Goal: Check status

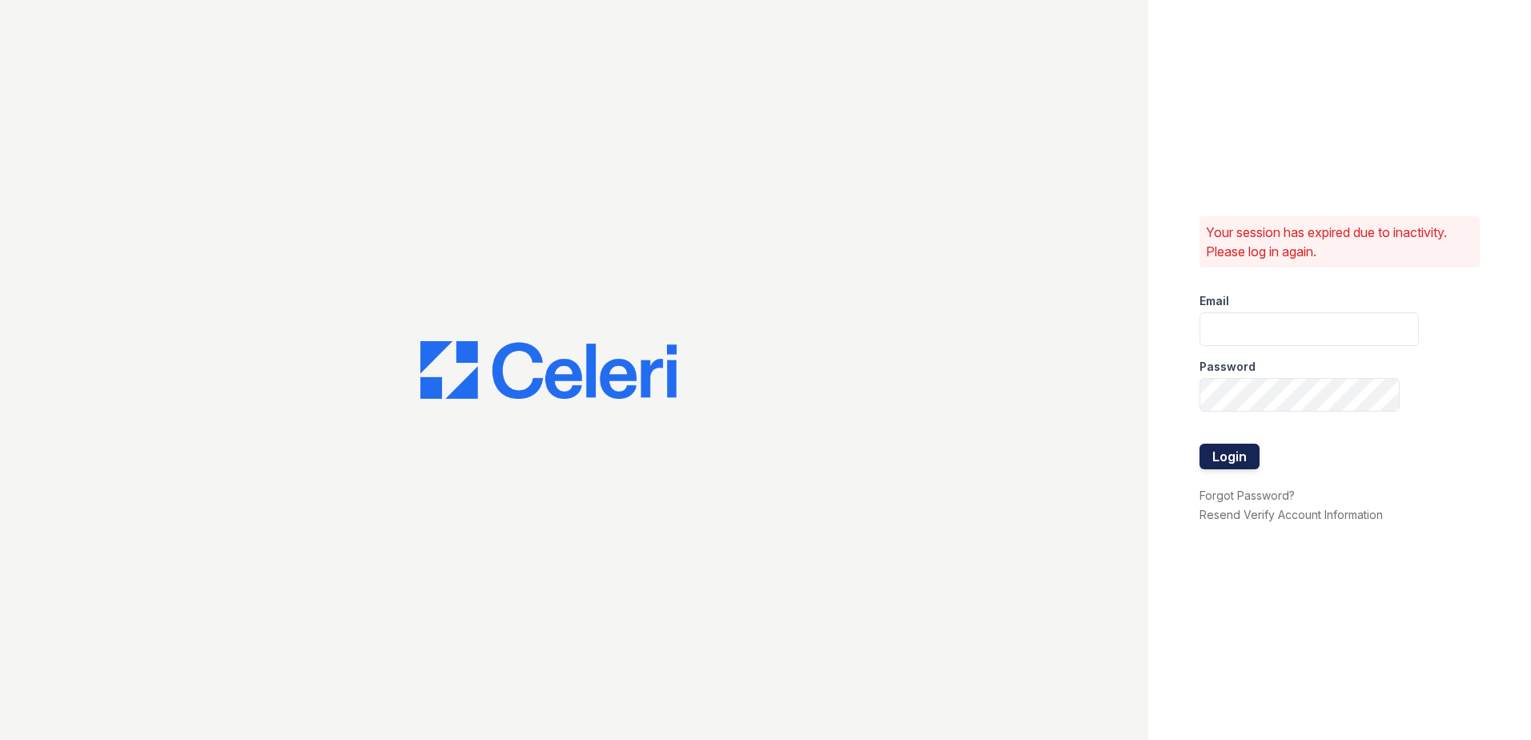
type input "[EMAIL_ADDRESS][DOMAIN_NAME]"
click at [1222, 449] on button "Login" at bounding box center [1230, 457] width 60 height 26
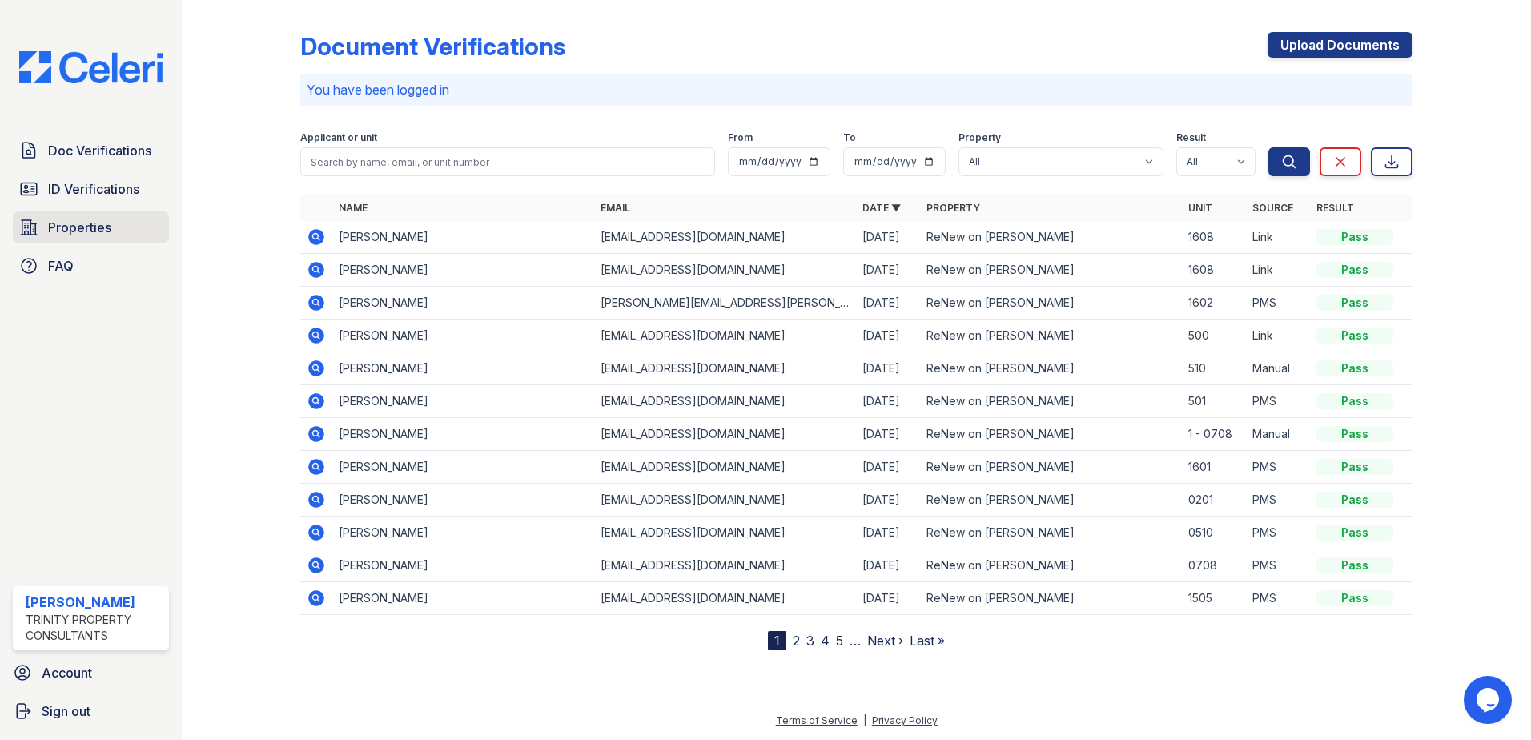
click at [63, 220] on span "Properties" at bounding box center [79, 227] width 63 height 19
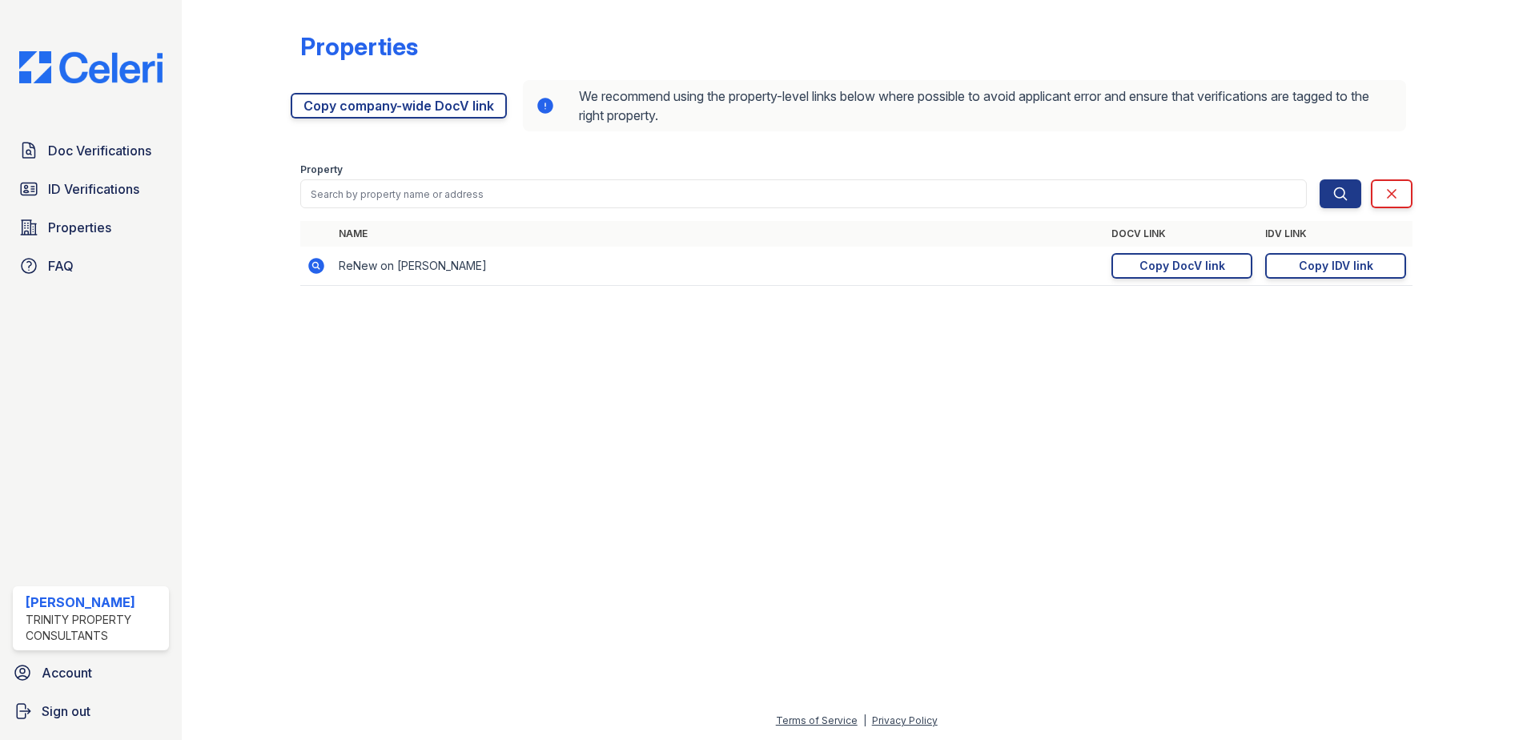
click at [59, 187] on span "ID Verifications" at bounding box center [93, 188] width 91 height 19
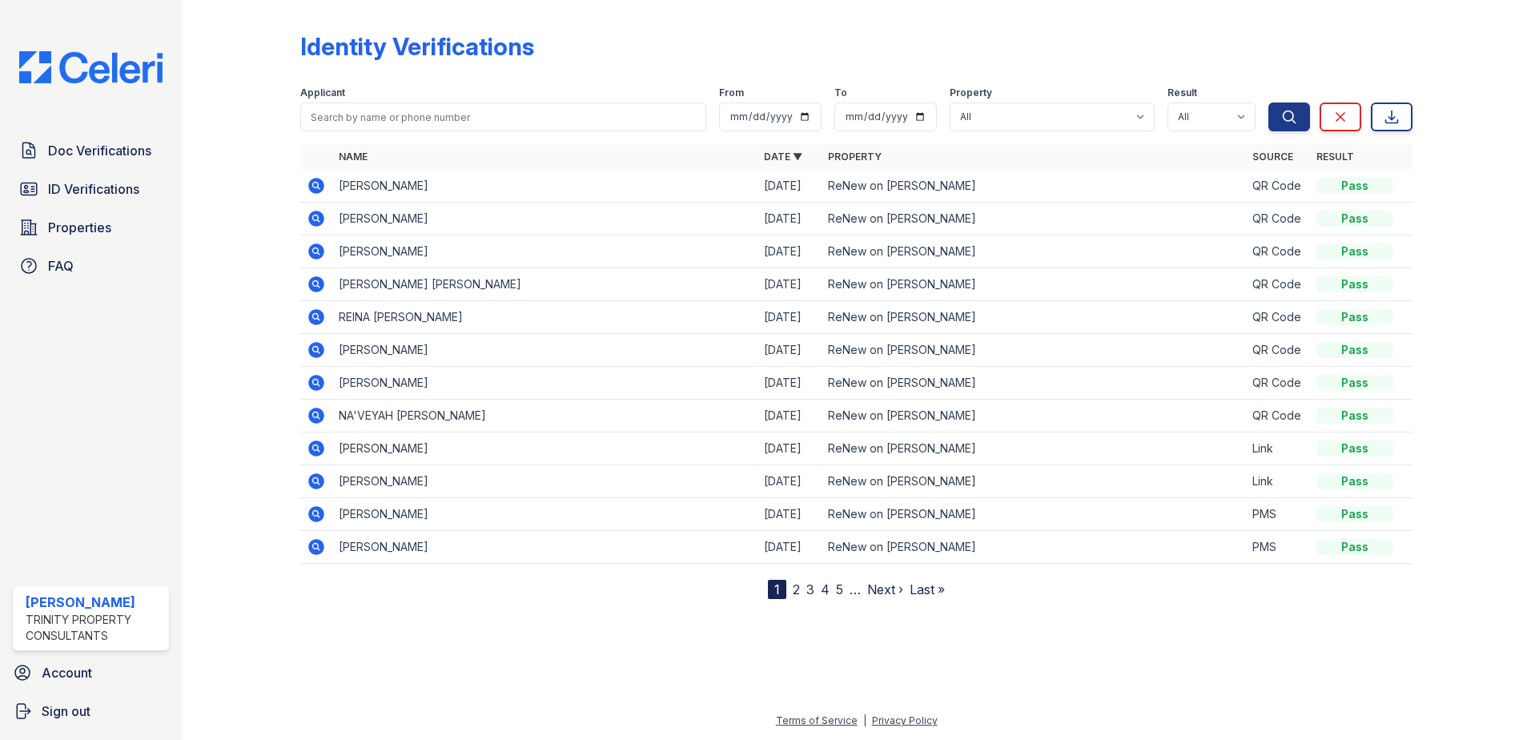
click at [317, 181] on icon at bounding box center [316, 186] width 16 height 16
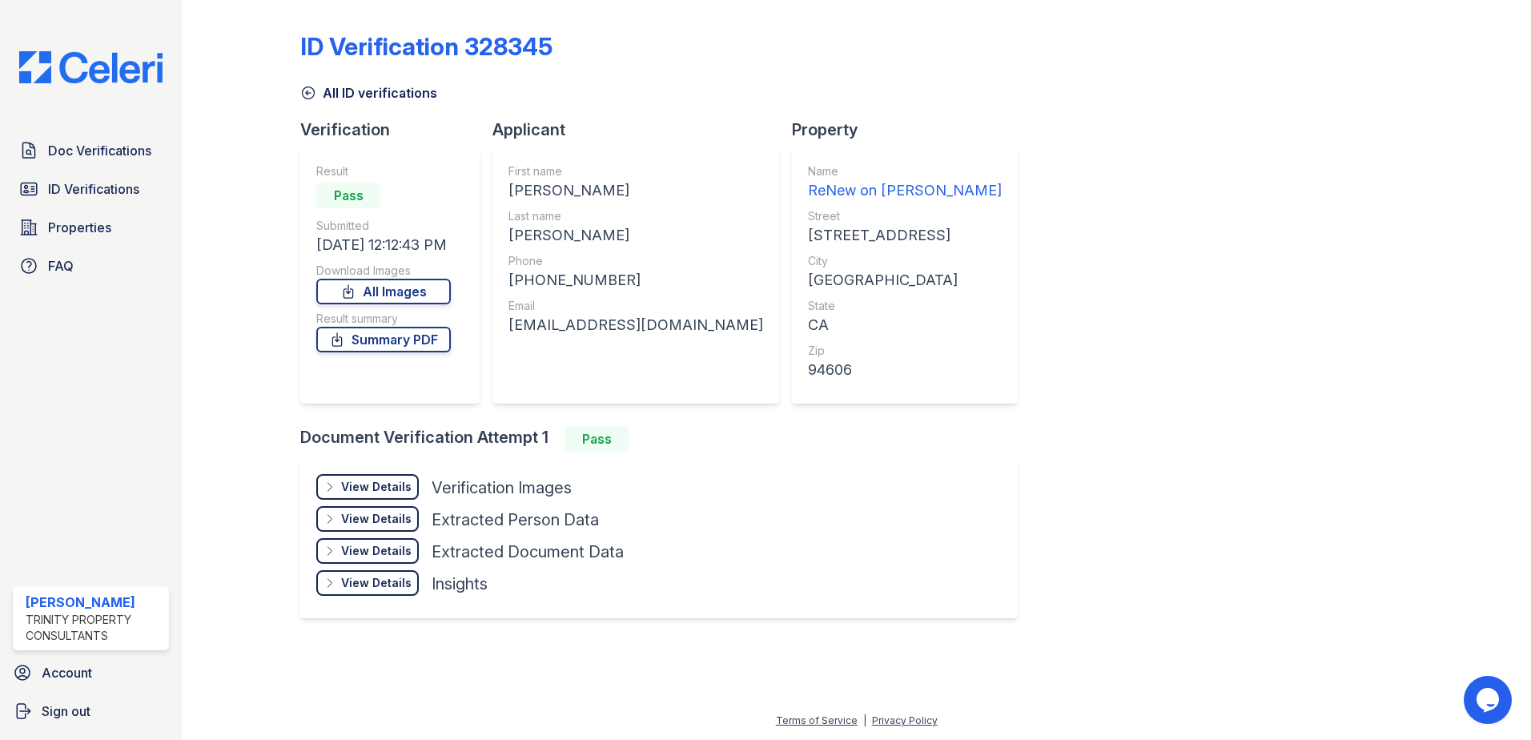
click at [388, 486] on div "View Details" at bounding box center [376, 487] width 70 height 16
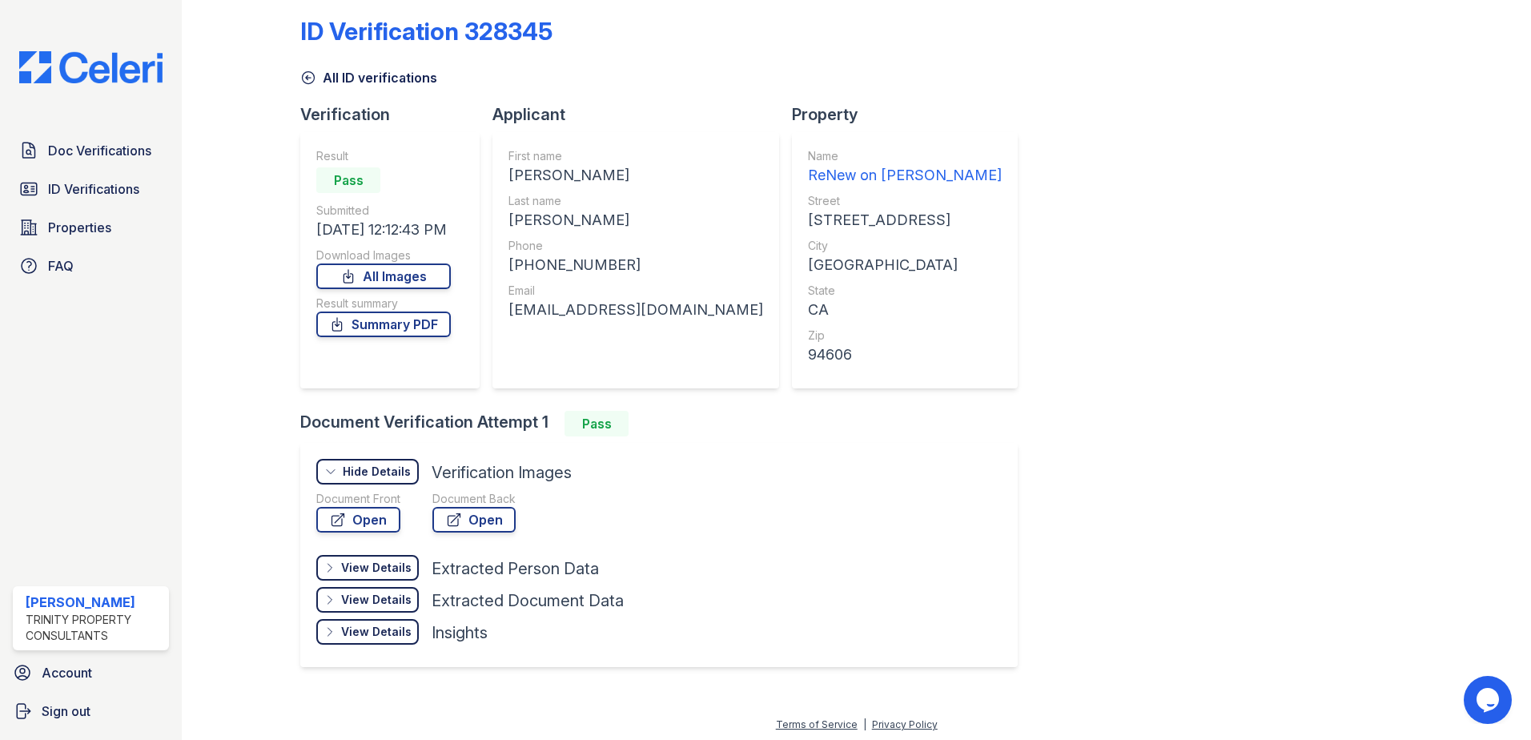
scroll to position [19, 0]
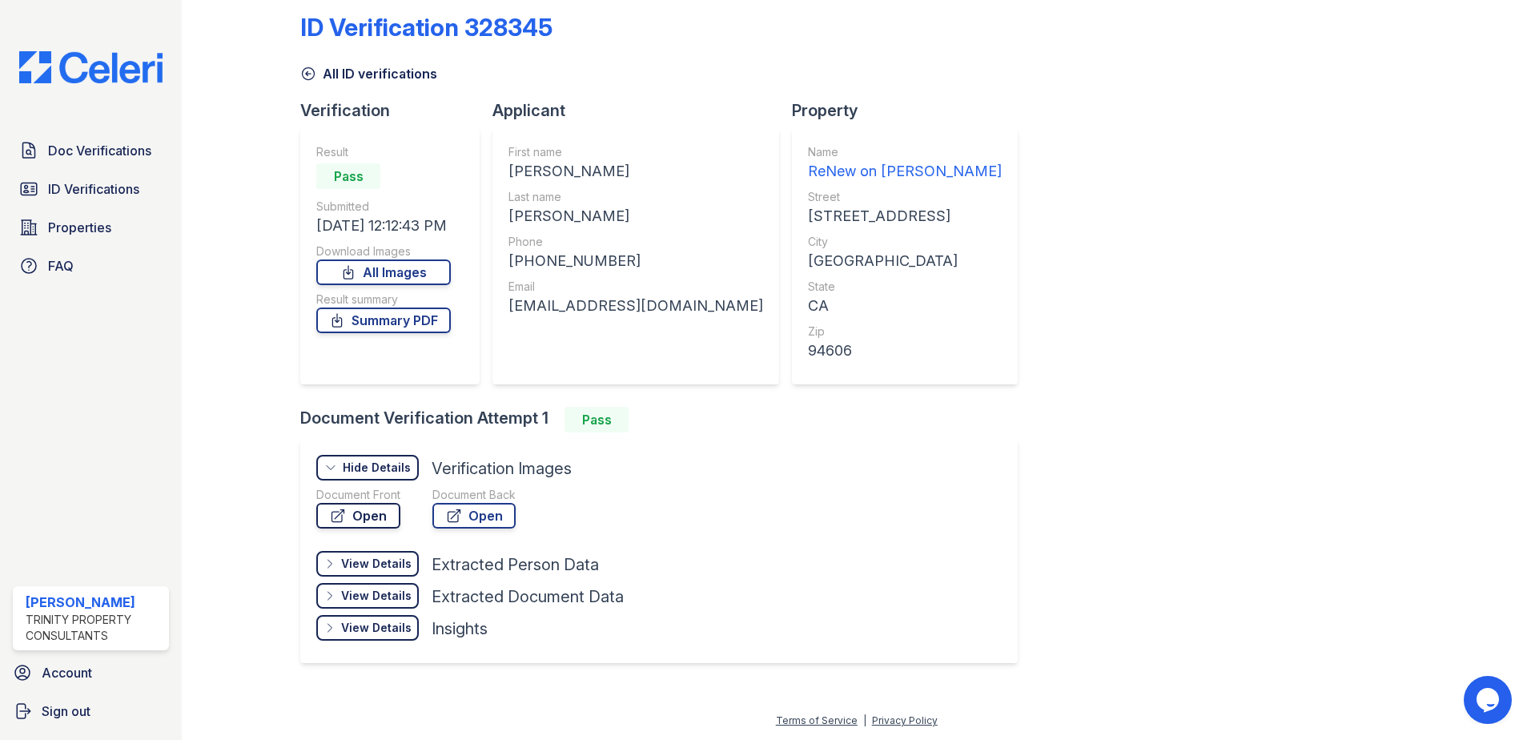
click at [352, 526] on link "Open" at bounding box center [358, 516] width 84 height 26
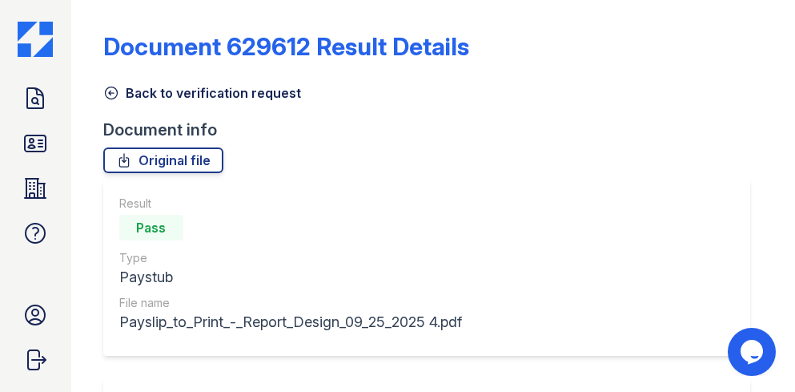
scroll to position [320, 0]
